Goal: Transaction & Acquisition: Purchase product/service

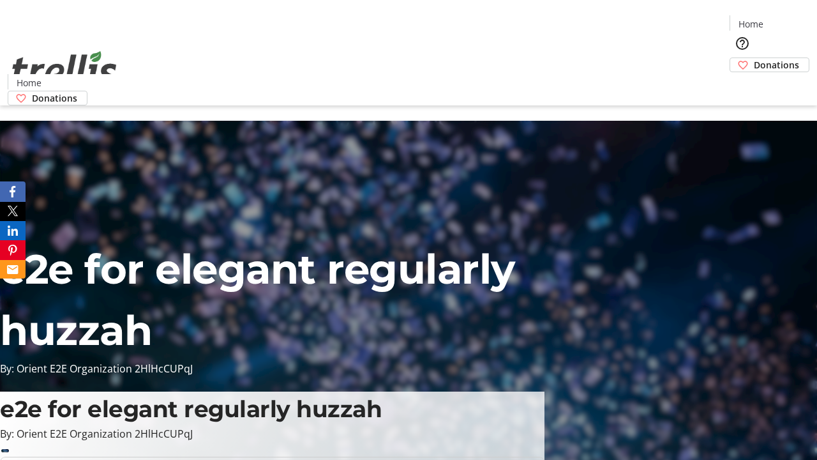
click at [754, 58] on span "Donations" at bounding box center [776, 64] width 45 height 13
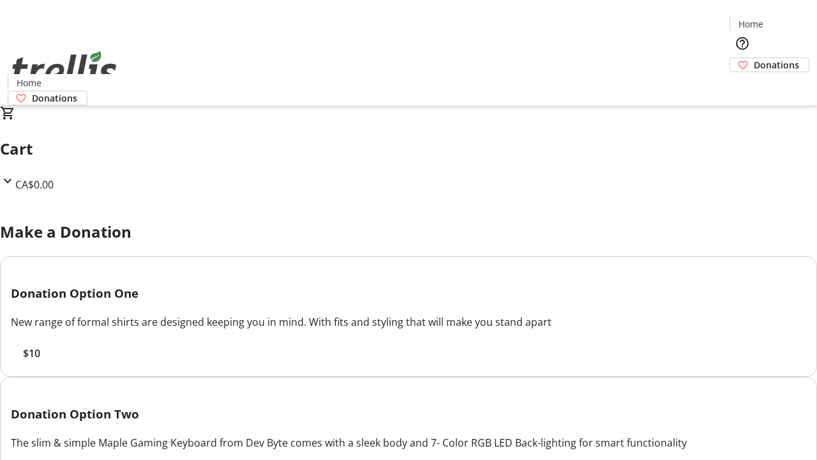
click at [40, 361] on span "$10" at bounding box center [31, 352] width 17 height 15
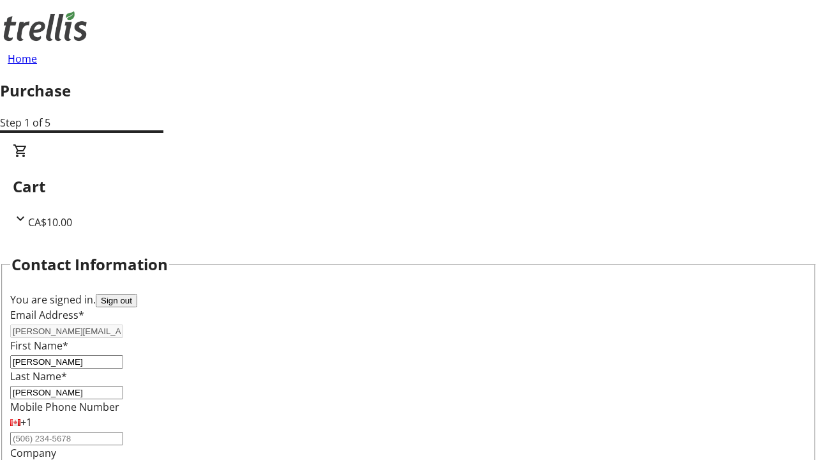
select select "CA"
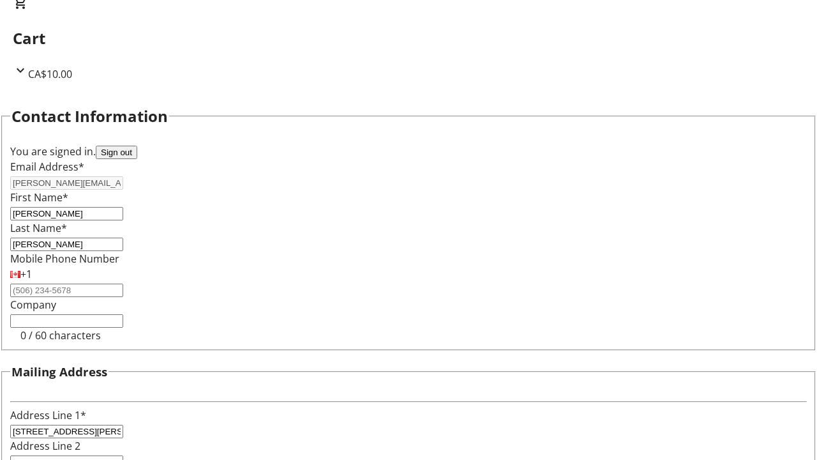
select select "BC"
type input "Kelowna"
type input "V1Y 0C2"
